Goal: Check status: Check status

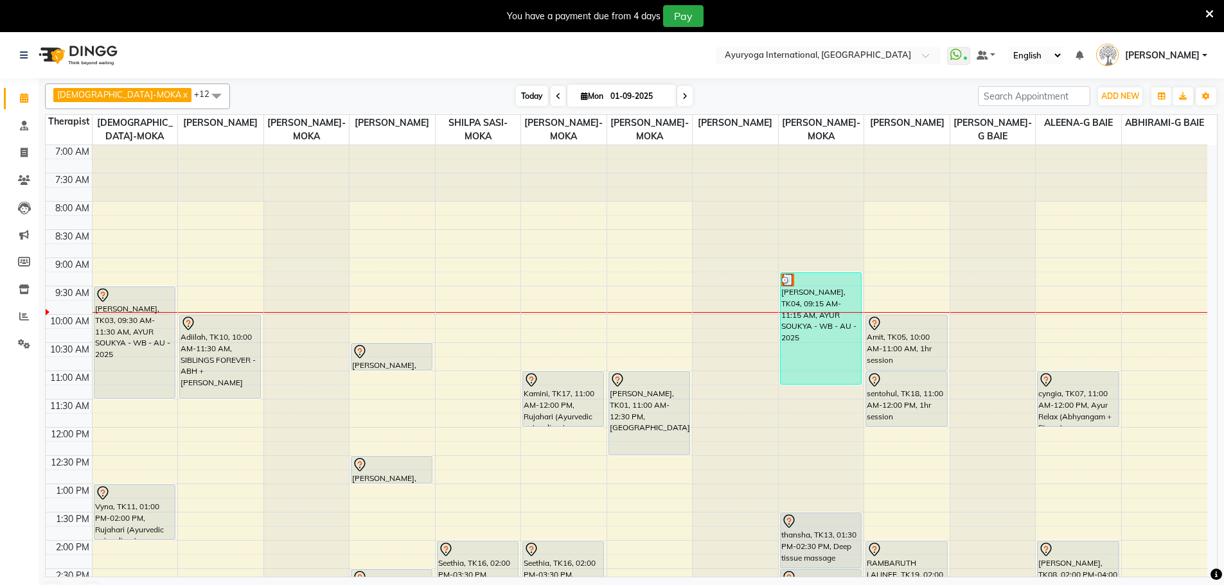
click at [516, 98] on span "Today" at bounding box center [532, 96] width 32 height 20
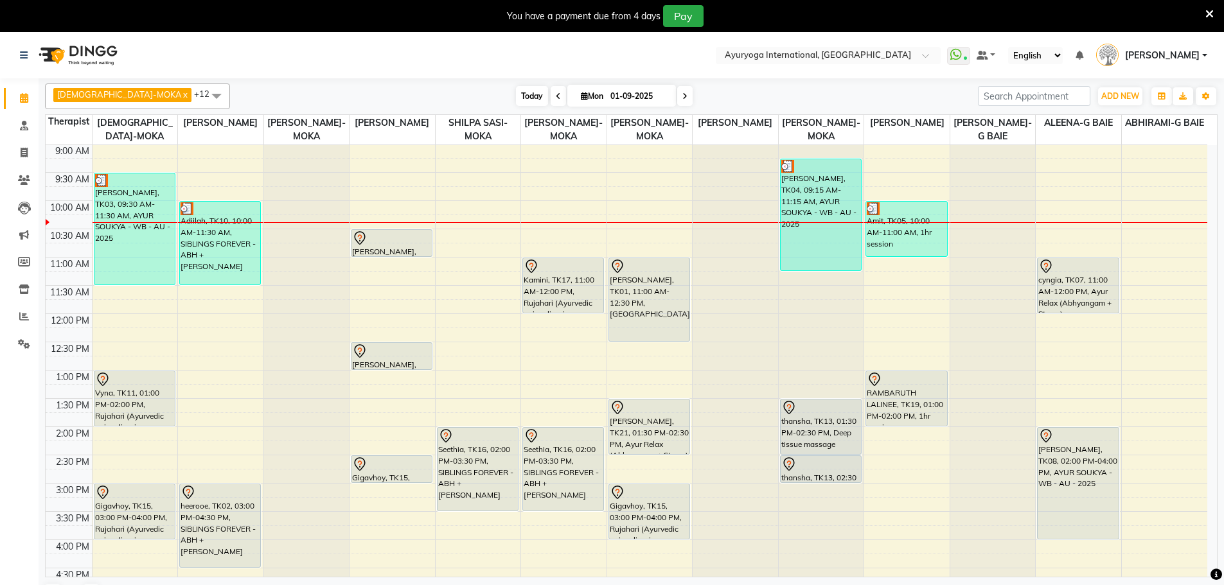
click at [516, 98] on span "Today" at bounding box center [532, 96] width 32 height 20
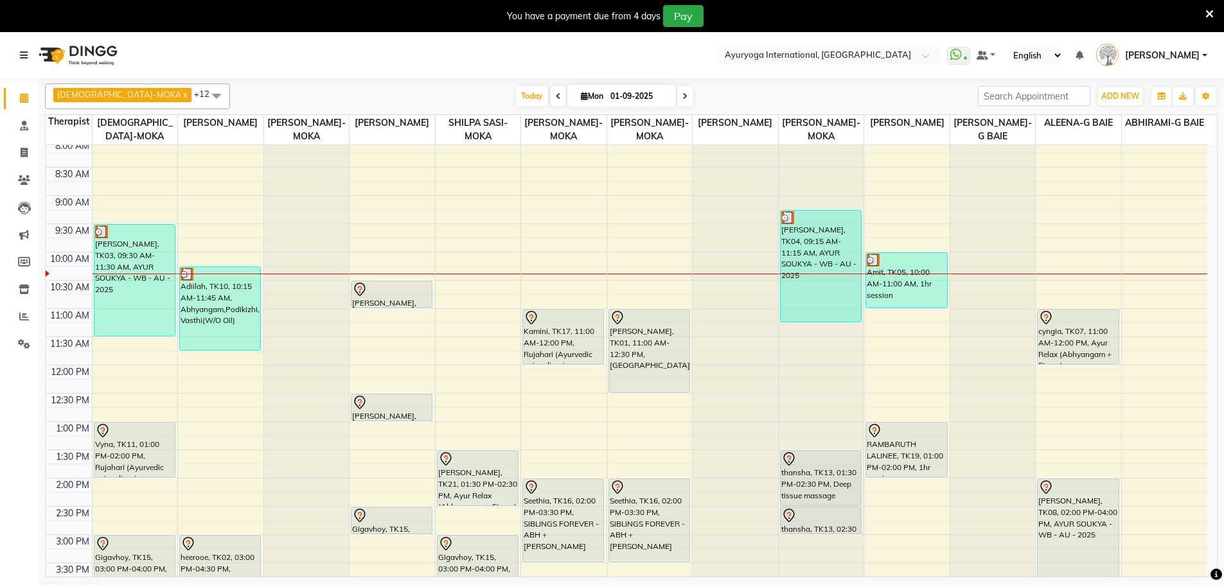
scroll to position [42, 0]
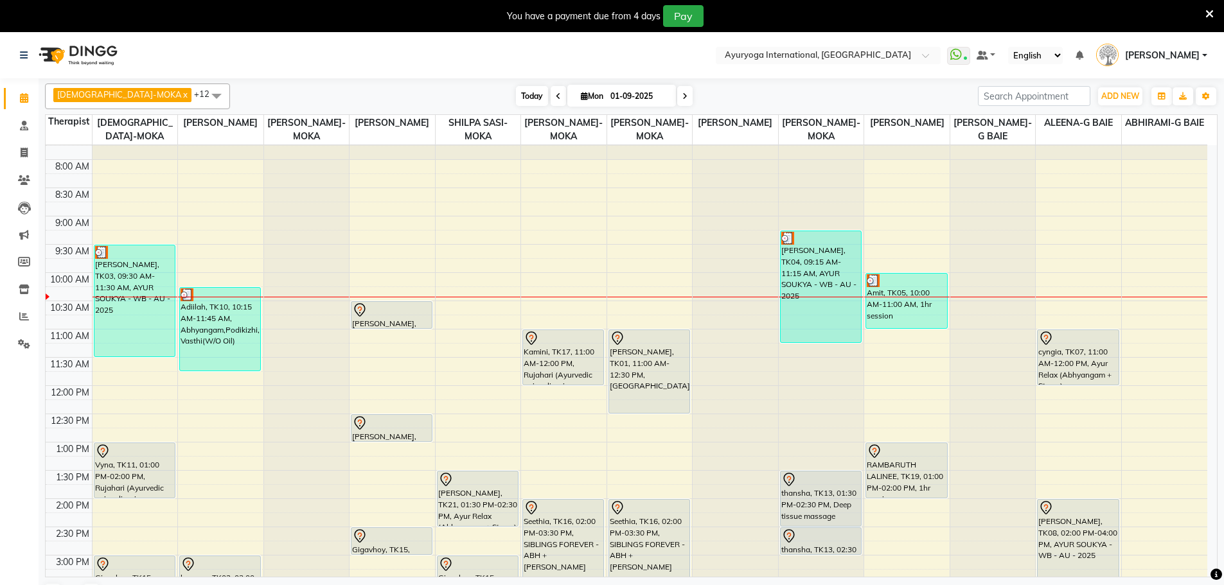
click at [516, 99] on span "Today" at bounding box center [532, 96] width 32 height 20
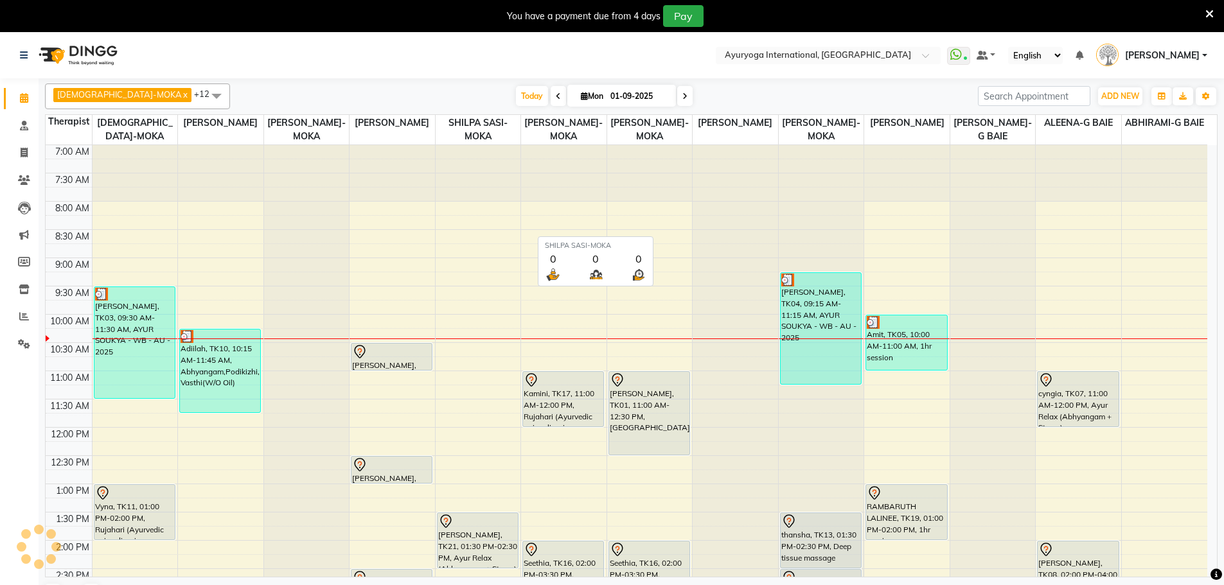
scroll to position [170, 0]
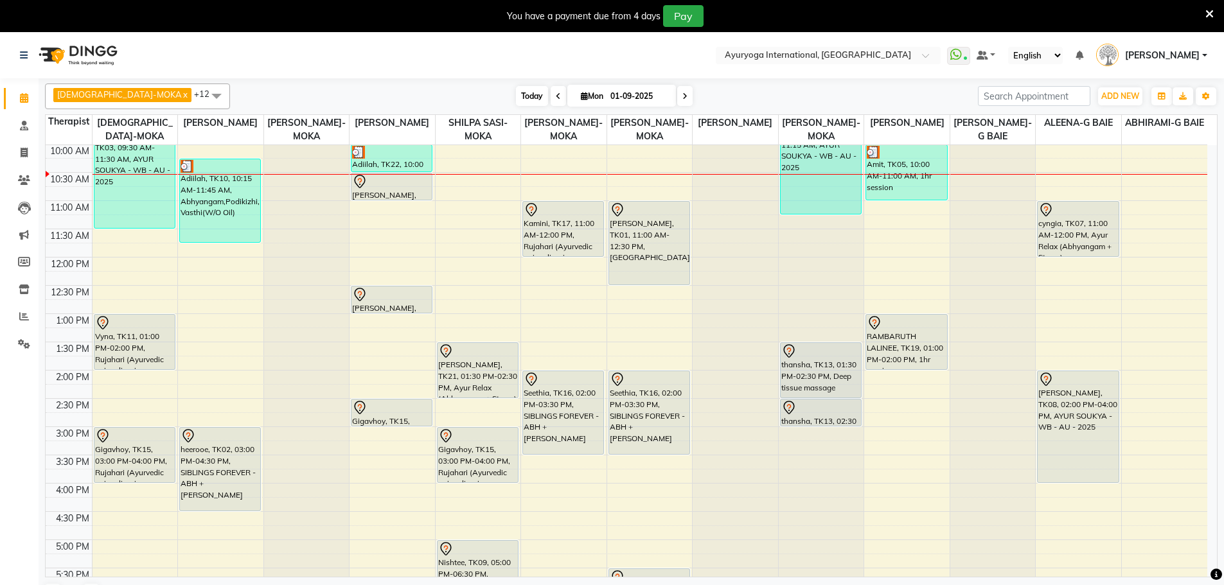
click at [516, 96] on span "Today" at bounding box center [532, 96] width 32 height 20
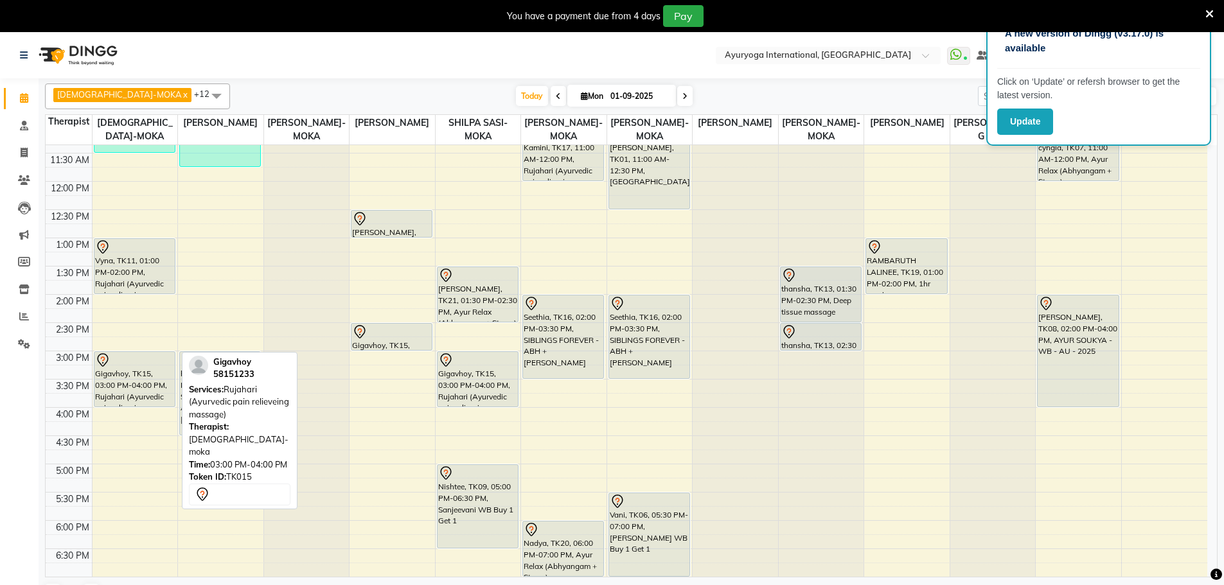
scroll to position [244, 0]
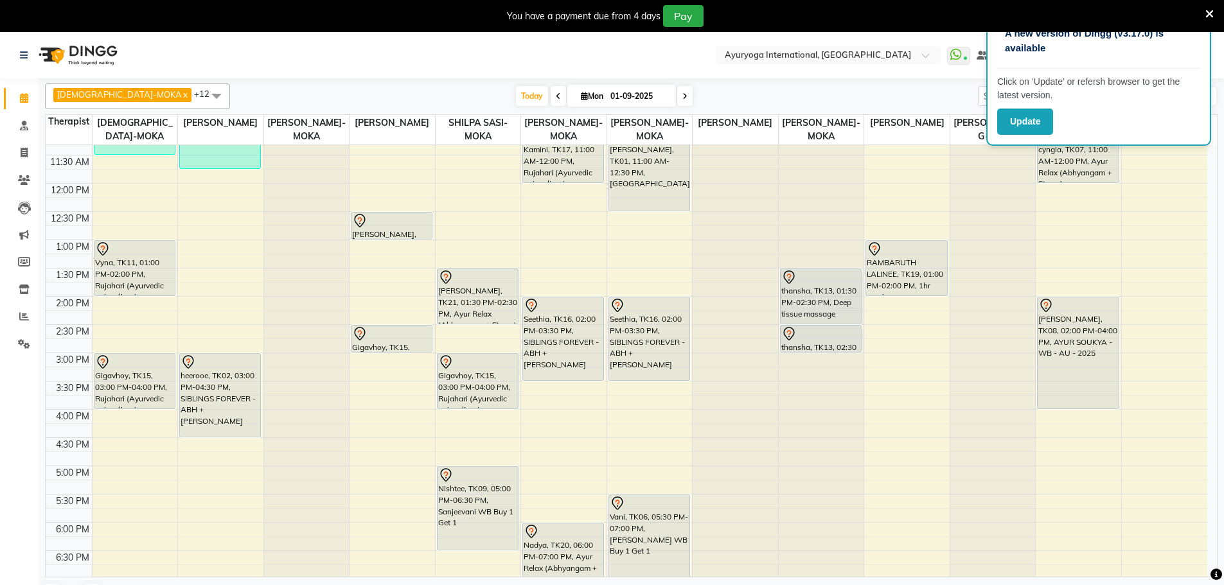
click at [551, 99] on span at bounding box center [558, 96] width 15 height 20
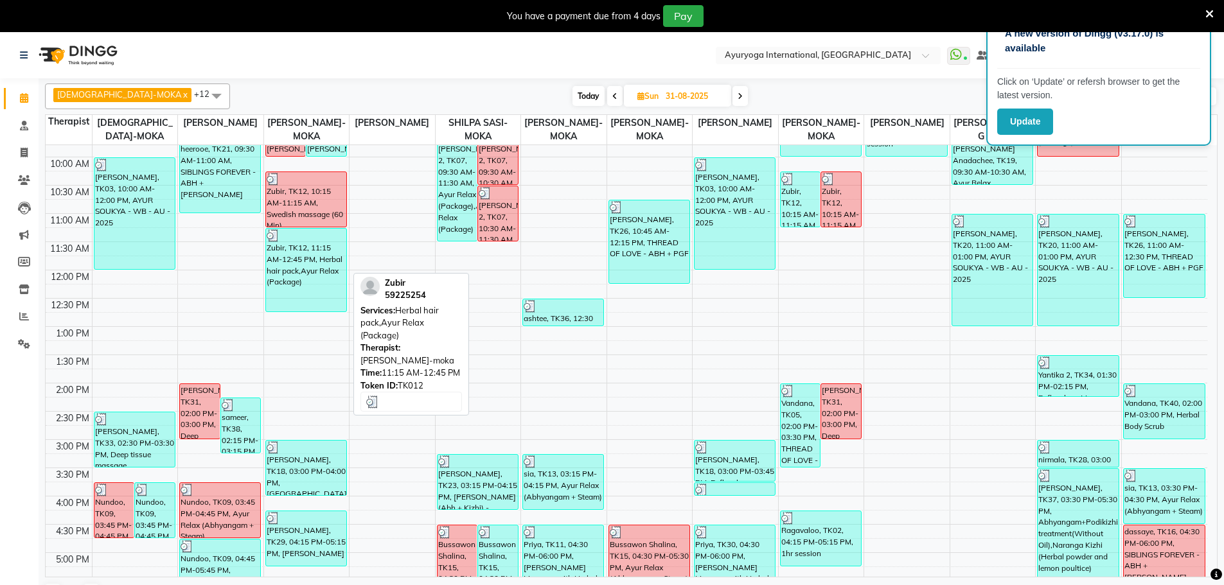
scroll to position [373, 0]
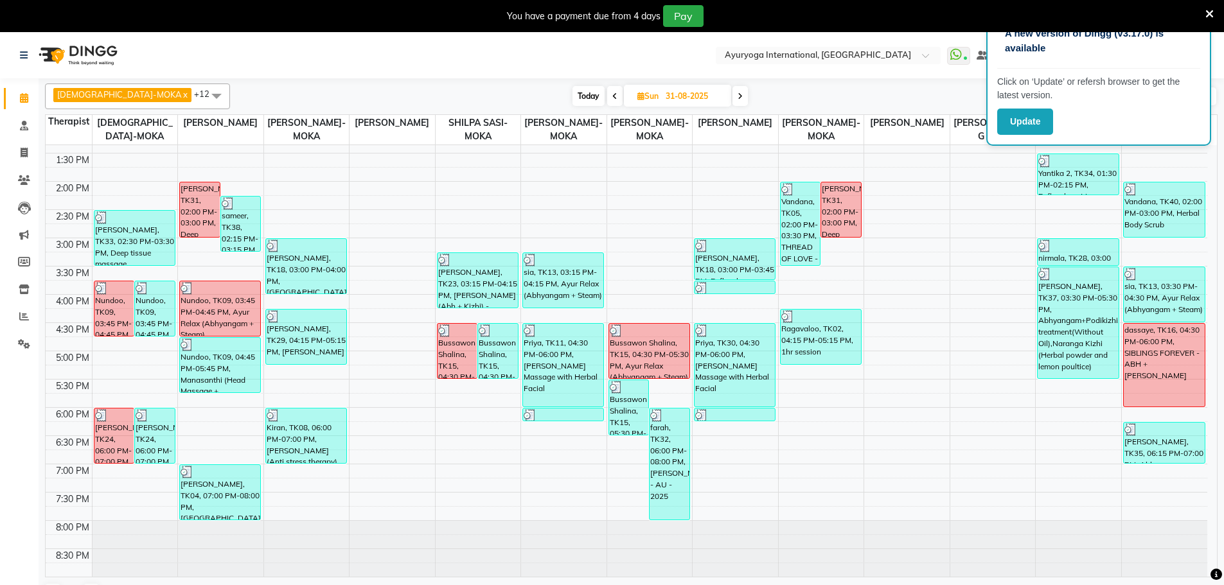
click at [624, 97] on span "[DATE]" at bounding box center [677, 96] width 107 height 22
click at [607, 94] on span at bounding box center [614, 96] width 15 height 20
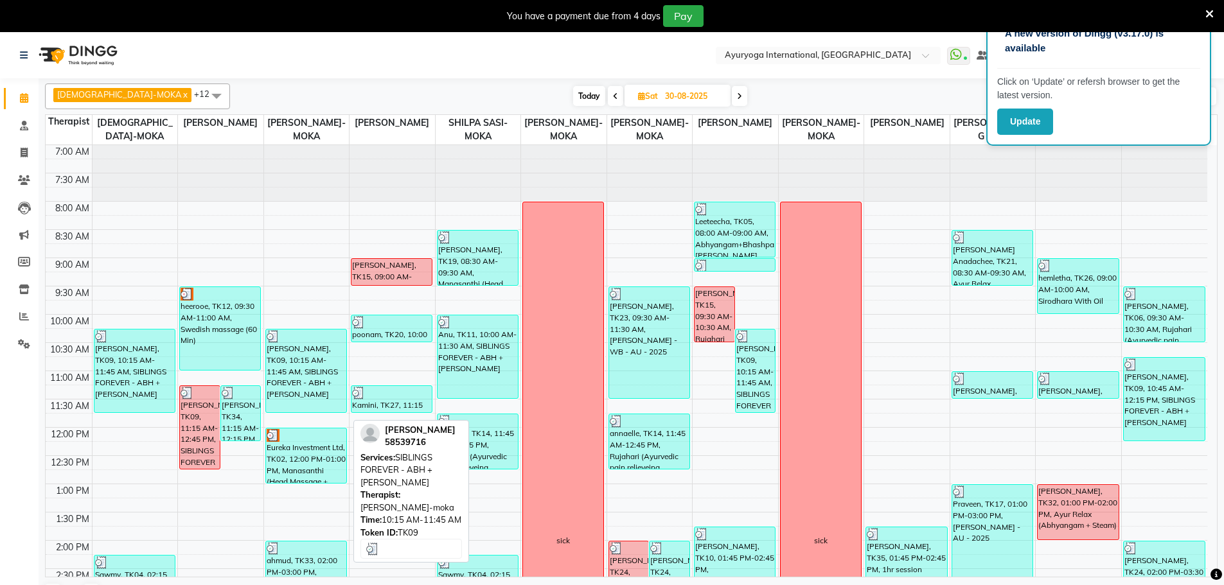
scroll to position [64, 0]
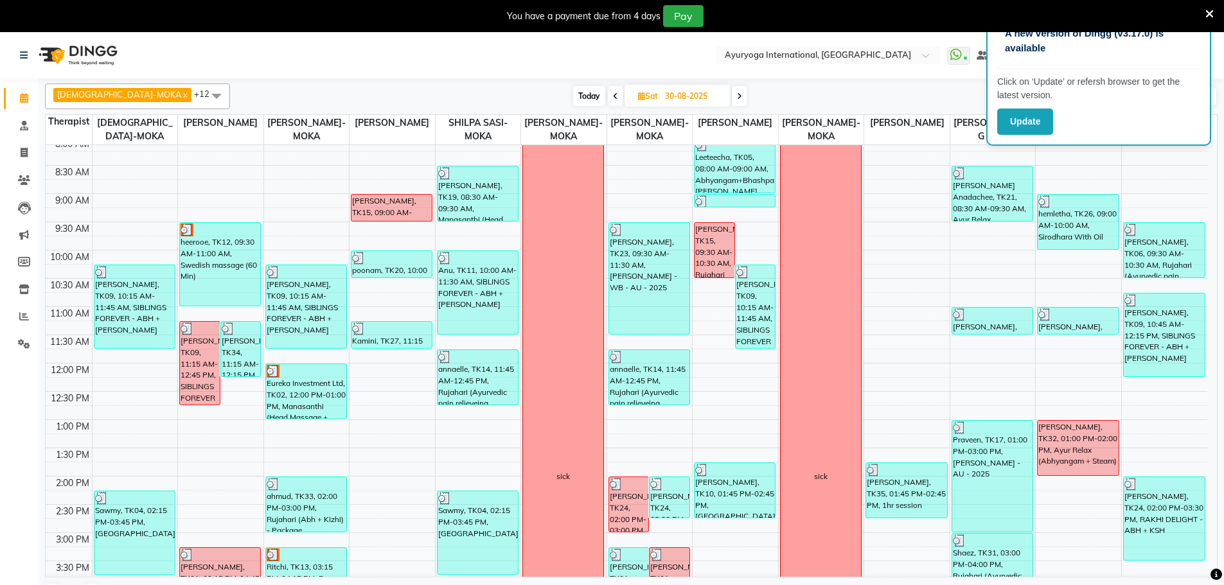
click at [737, 98] on icon at bounding box center [739, 97] width 5 height 8
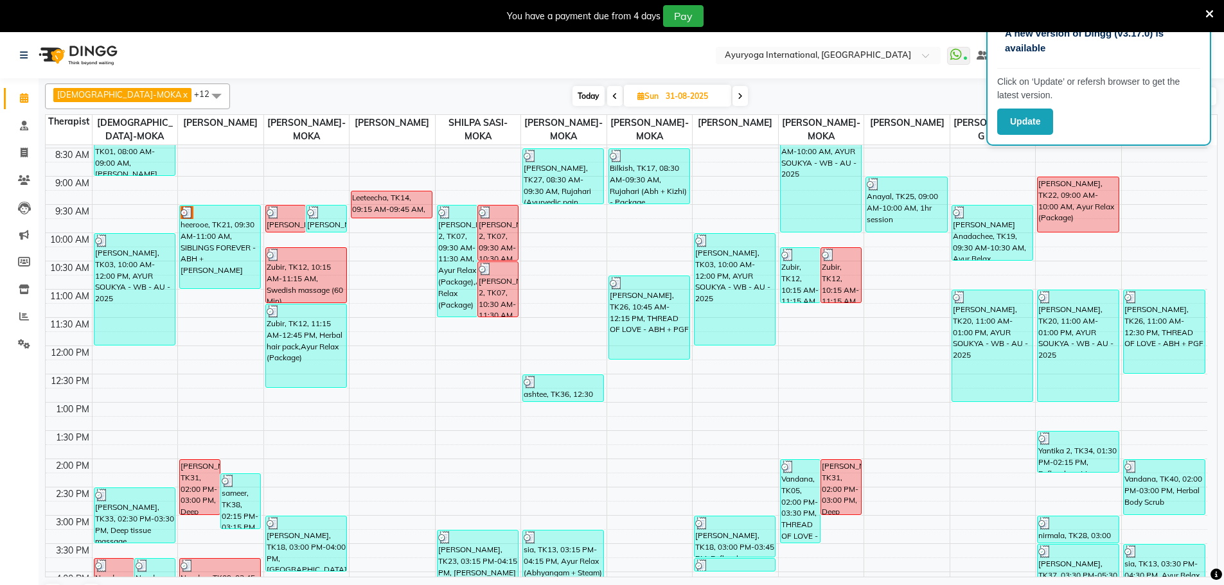
scroll to position [0, 0]
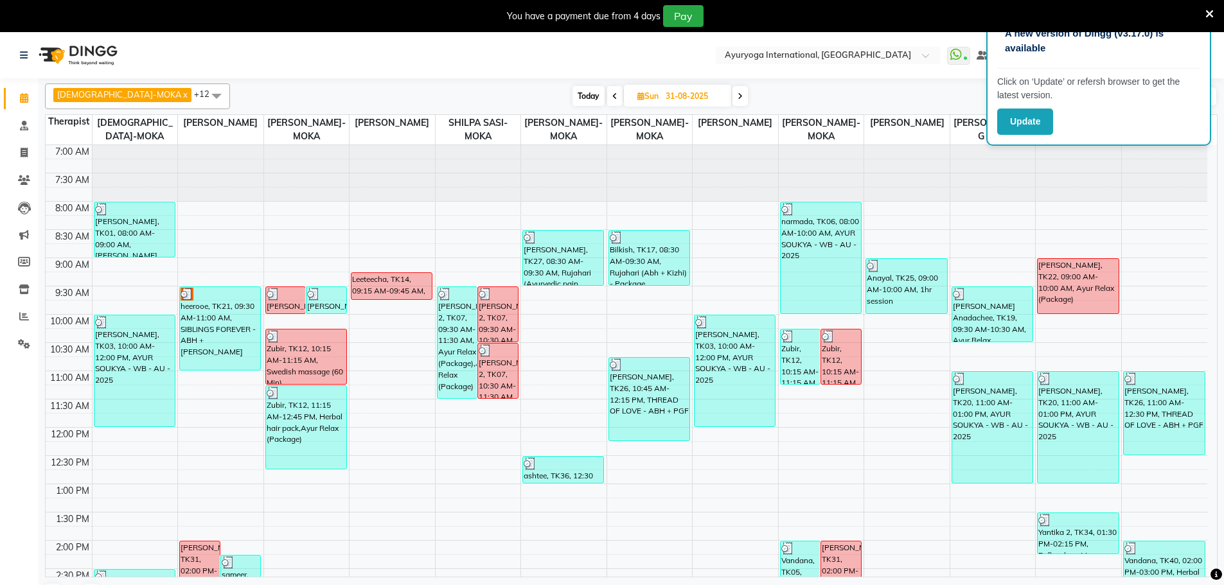
click at [572, 92] on span "Today" at bounding box center [588, 96] width 32 height 20
type input "01-09-2025"
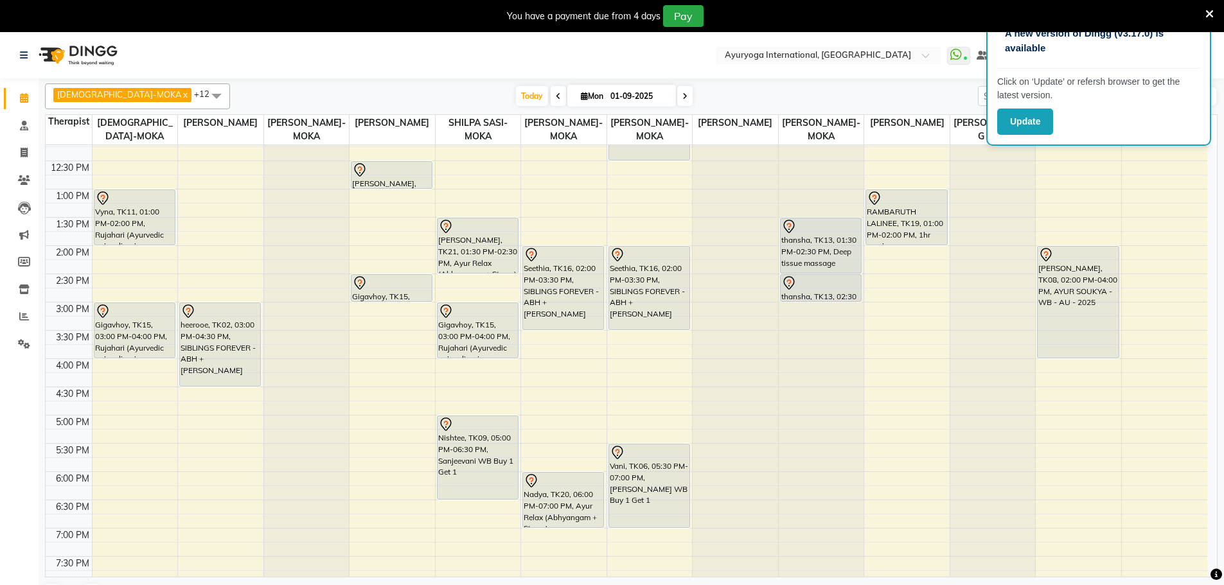
scroll to position [321, 0]
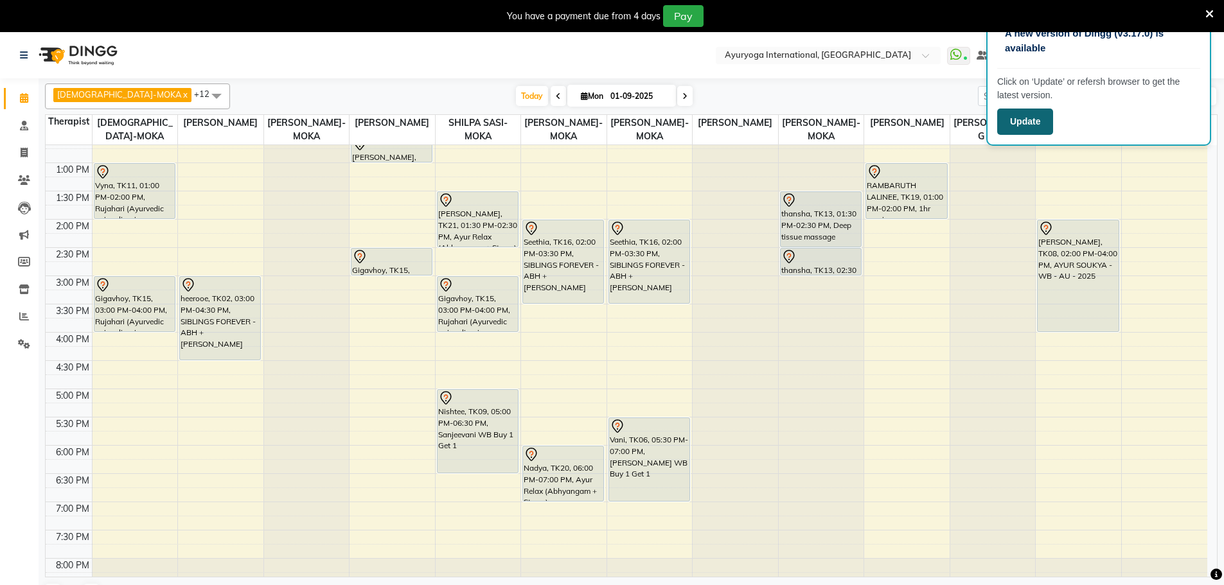
click at [1042, 123] on button "Update" at bounding box center [1025, 122] width 56 height 26
